Goal: Task Accomplishment & Management: Complete application form

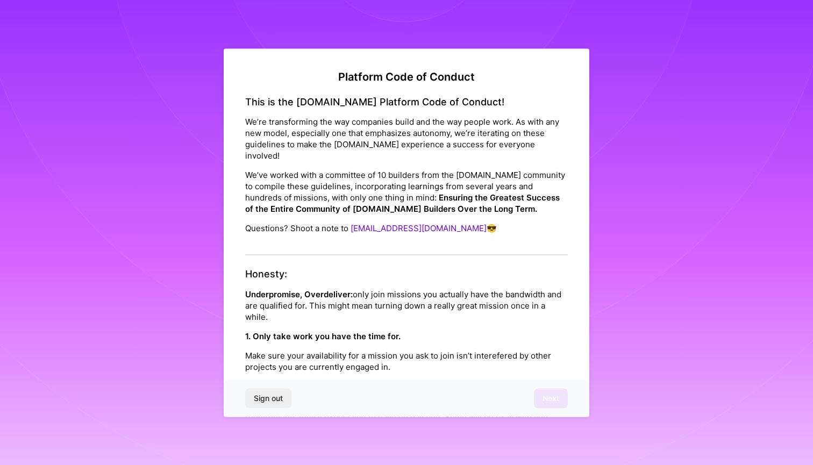
click at [276, 289] on strong "Underpromise, Overdeliver:" at bounding box center [298, 294] width 107 height 10
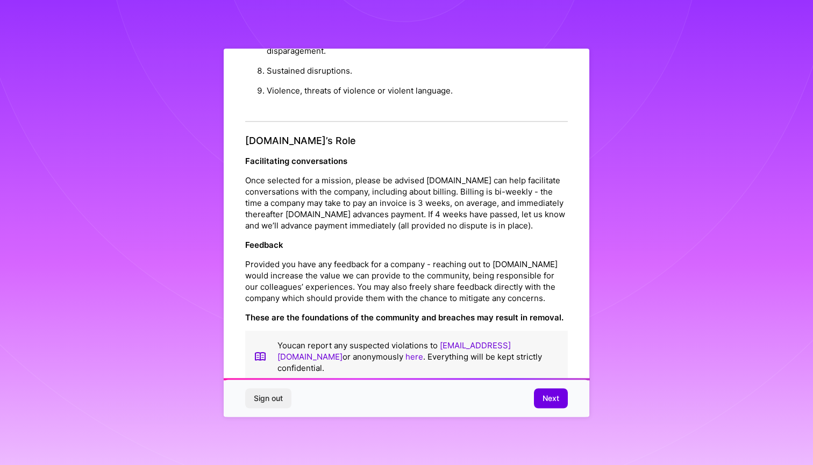
scroll to position [1109, 0]
click at [543, 402] on span "Next" at bounding box center [550, 398] width 17 height 11
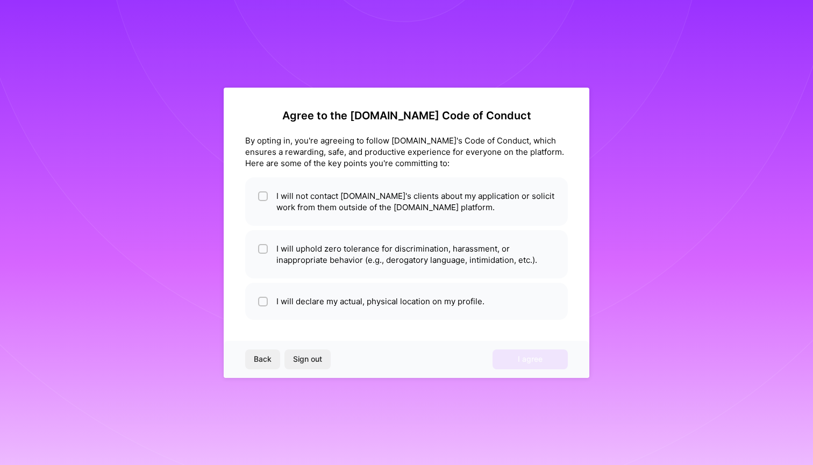
scroll to position [0, 0]
click at [304, 246] on li "I will uphold zero tolerance for discrimination, harassment, or inappropriate b…" at bounding box center [406, 254] width 322 height 48
checkbox input "true"
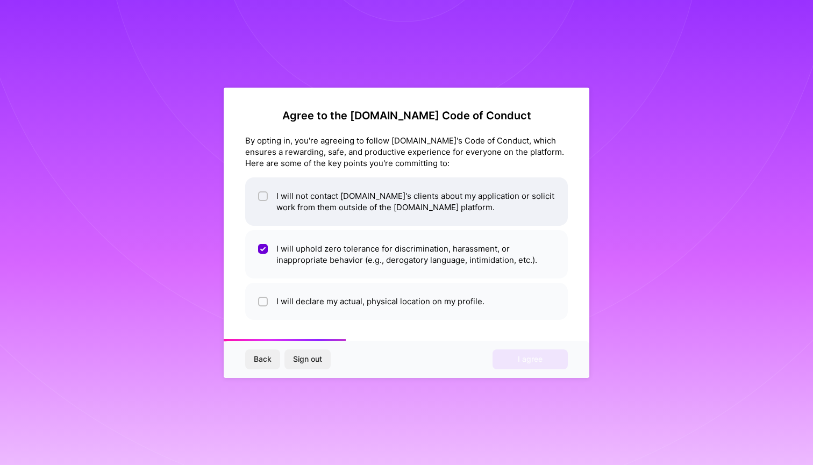
click at [298, 203] on li "I will not contact A.Team's clients about my application or solicit work from t…" at bounding box center [406, 201] width 322 height 48
checkbox input "true"
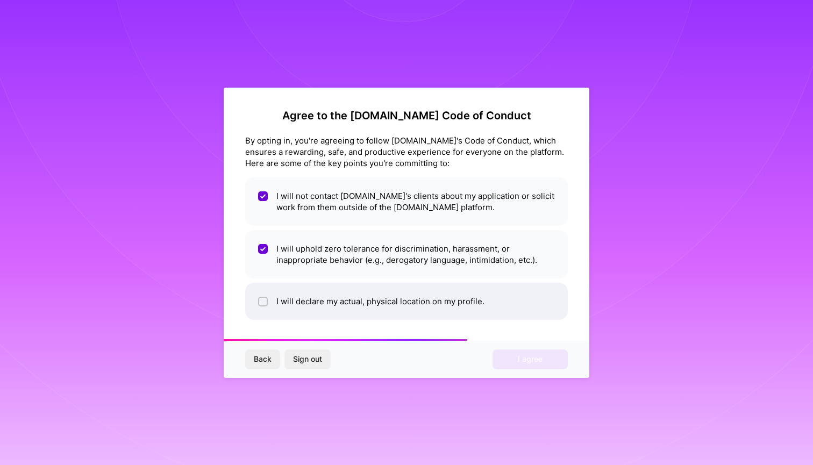
click at [327, 289] on li "I will declare my actual, physical location on my profile." at bounding box center [406, 301] width 322 height 37
checkbox input "true"
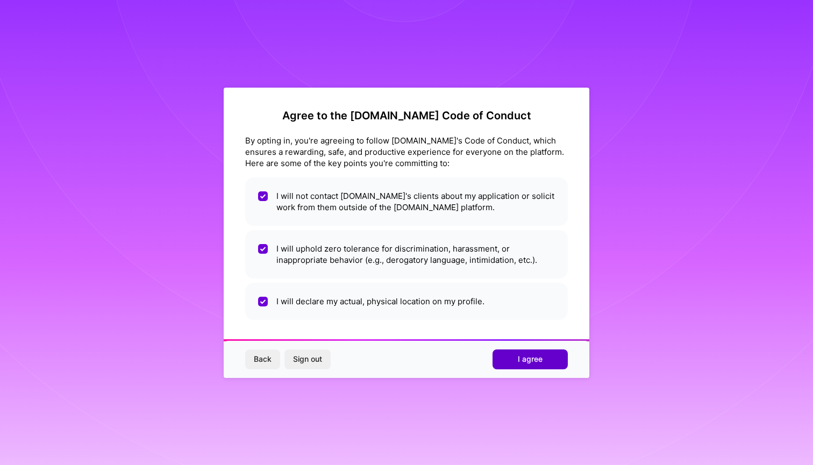
click at [537, 351] on button "I agree" at bounding box center [529, 358] width 75 height 19
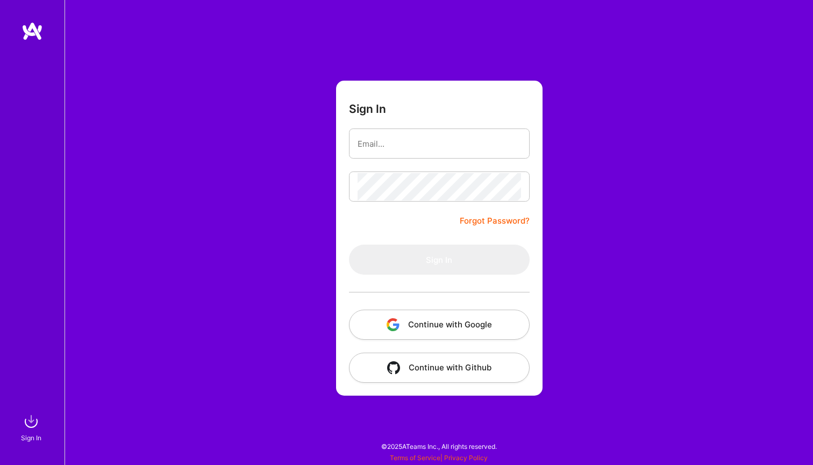
click at [30, 23] on img at bounding box center [31, 30] width 21 height 19
click at [27, 39] on img at bounding box center [31, 30] width 21 height 19
click at [437, 328] on button "Continue with Google" at bounding box center [439, 325] width 181 height 30
click at [425, 331] on button "Continue with Google" at bounding box center [439, 325] width 181 height 30
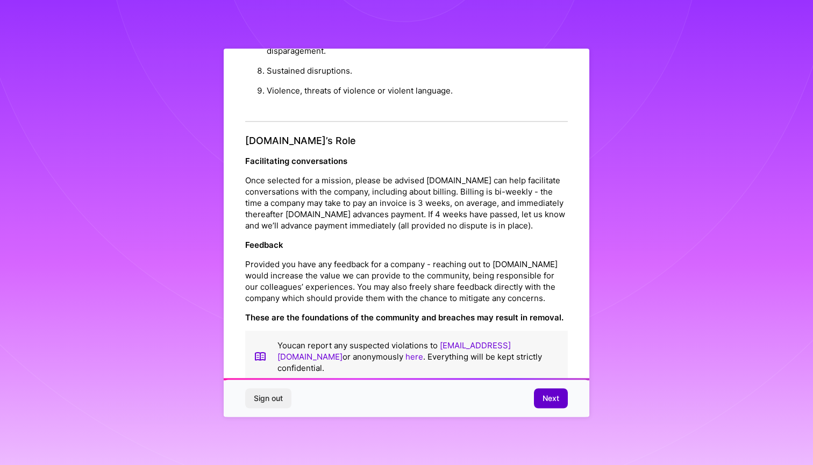
scroll to position [1109, 0]
click at [555, 400] on span "Next" at bounding box center [550, 398] width 17 height 11
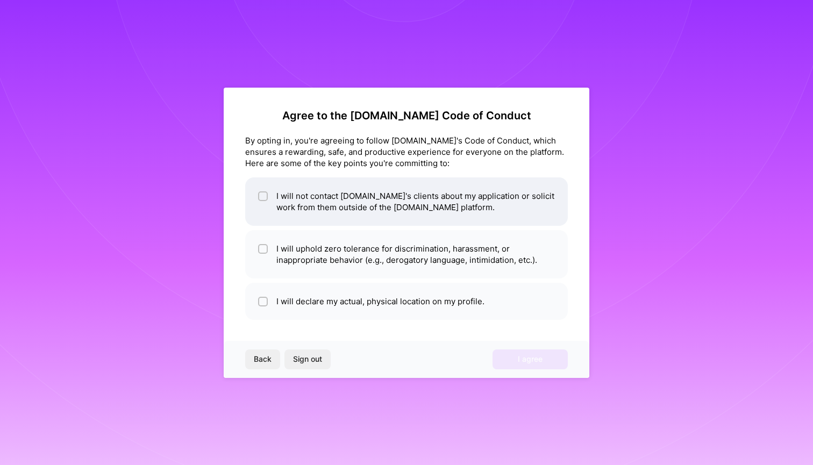
click at [415, 212] on li "I will not contact A.Team's clients about my application or solicit work from t…" at bounding box center [406, 201] width 322 height 48
checkbox input "true"
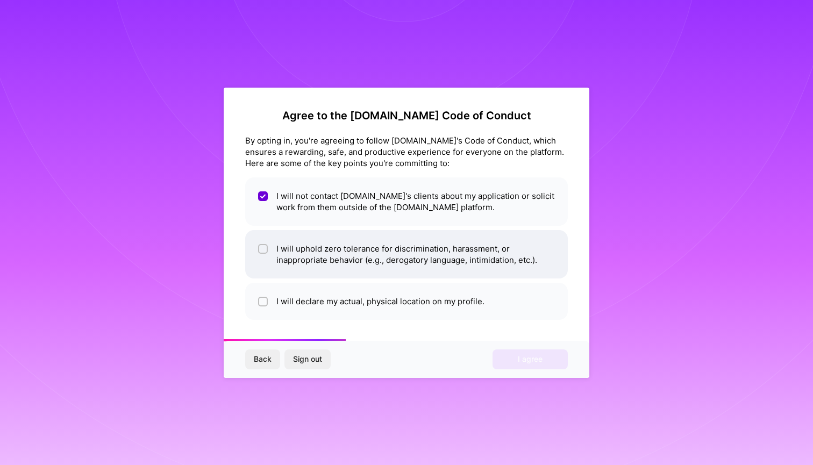
click at [423, 248] on li "I will uphold zero tolerance for discrimination, harassment, or inappropriate b…" at bounding box center [406, 254] width 322 height 48
checkbox input "true"
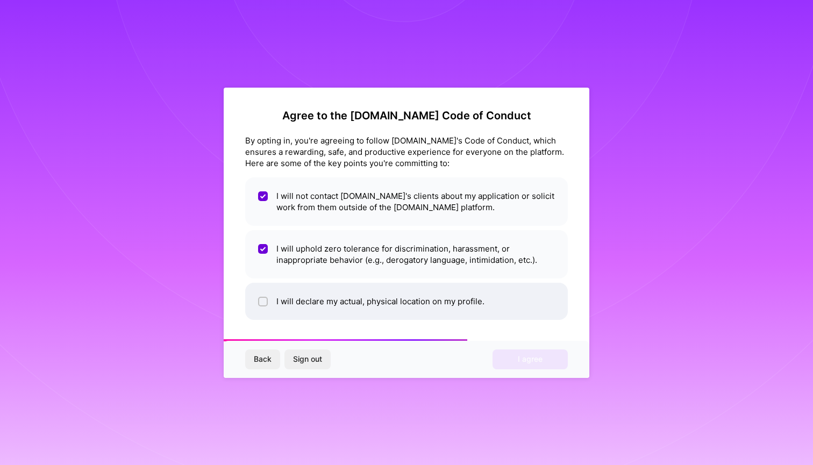
click at [437, 316] on li "I will declare my actual, physical location on my profile." at bounding box center [406, 301] width 322 height 37
checkbox input "true"
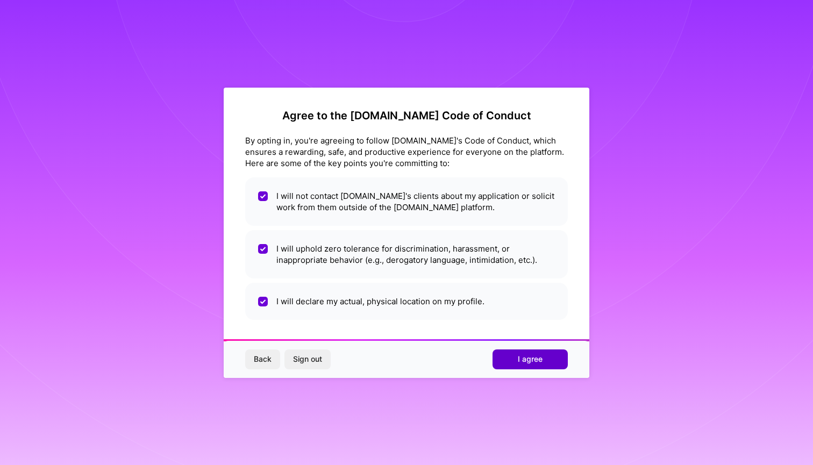
click at [513, 358] on button "I agree" at bounding box center [529, 358] width 75 height 19
